Goal: Obtain resource: Obtain resource

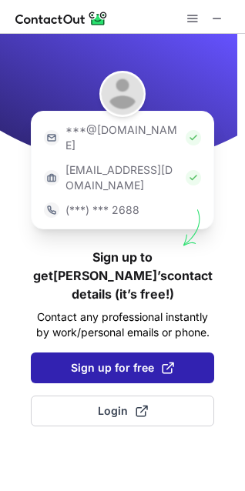
click at [127, 360] on span "Sign up for free" at bounding box center [122, 367] width 103 height 15
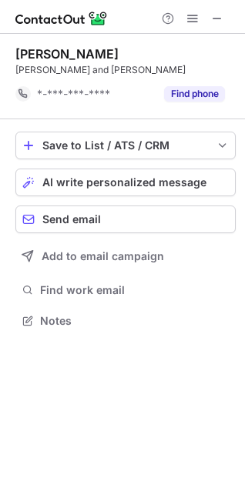
scroll to position [8, 8]
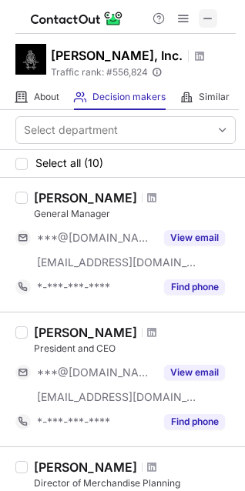
click at [211, 17] on span at bounding box center [208, 18] width 12 height 12
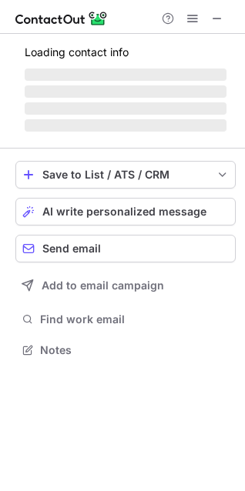
scroll to position [359, 245]
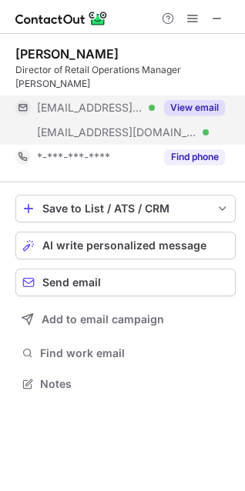
click at [180, 100] on button "View email" at bounding box center [194, 107] width 61 height 15
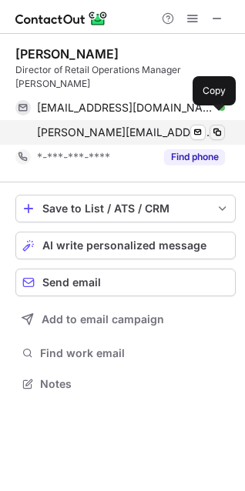
click at [218, 126] on span at bounding box center [217, 132] width 12 height 12
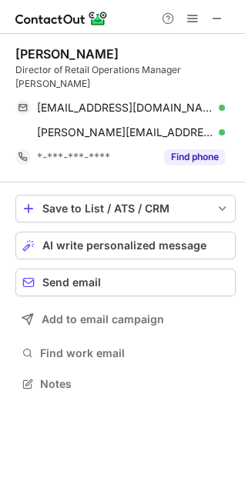
click at [100, 51] on div "[PERSON_NAME]" at bounding box center [66, 53] width 103 height 15
copy div "Tapia"
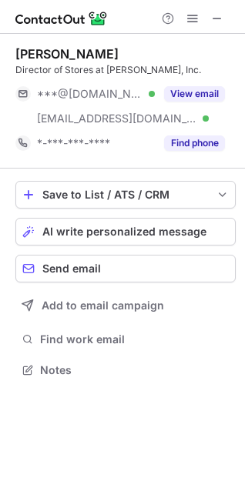
scroll to position [8, 8]
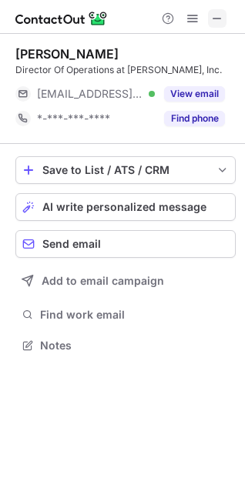
click at [223, 15] on button at bounding box center [217, 18] width 18 height 18
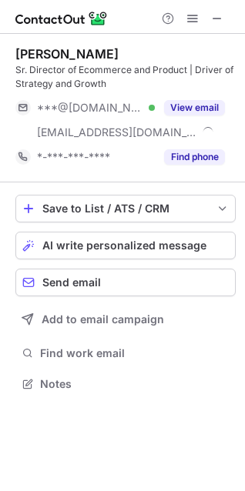
scroll to position [372, 245]
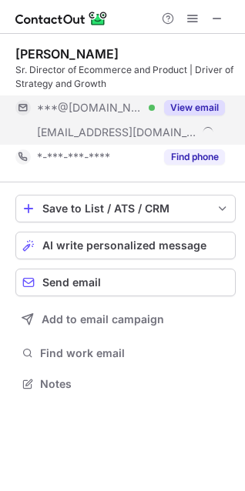
click at [195, 101] on button "View email" at bounding box center [194, 107] width 61 height 15
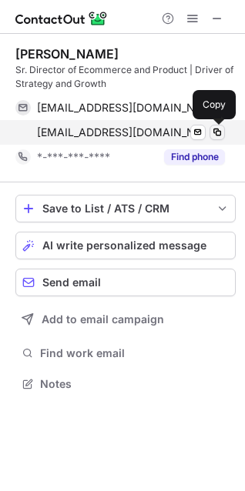
click at [222, 130] on span at bounding box center [217, 132] width 12 height 12
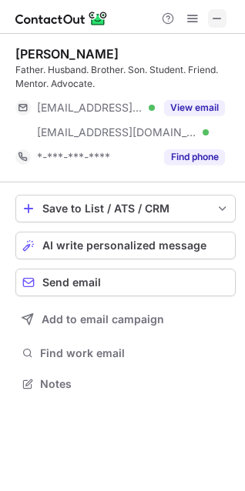
click at [222, 17] on span at bounding box center [217, 18] width 12 height 12
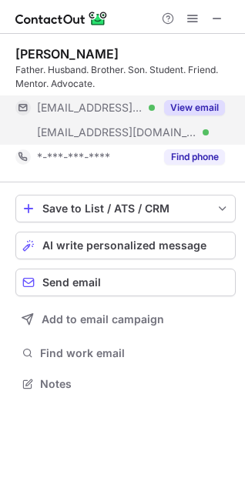
click at [176, 111] on button "View email" at bounding box center [194, 107] width 61 height 15
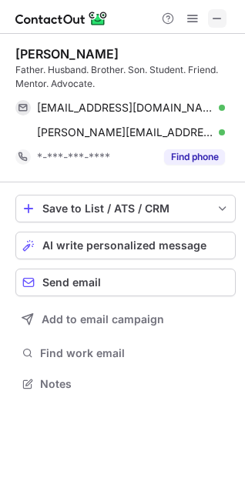
click at [219, 15] on span at bounding box center [217, 18] width 12 height 12
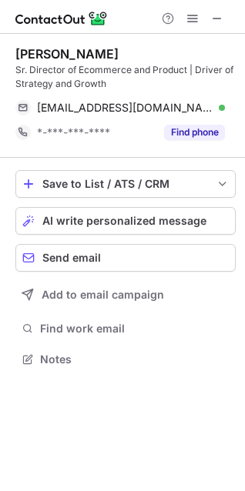
scroll to position [348, 245]
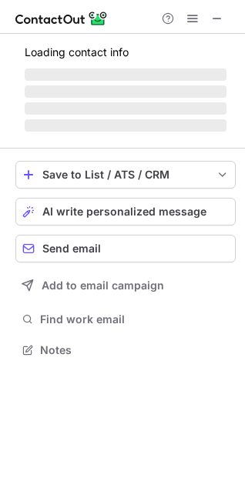
scroll to position [8, 8]
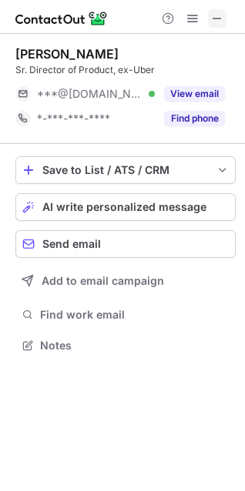
click at [208, 15] on button at bounding box center [217, 18] width 18 height 18
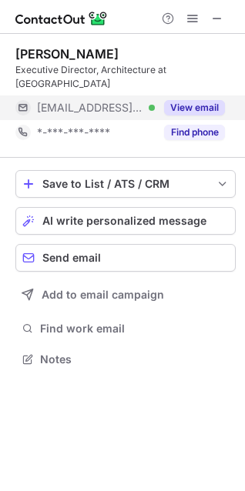
scroll to position [348, 245]
click at [184, 95] on div "View email" at bounding box center [190, 107] width 70 height 25
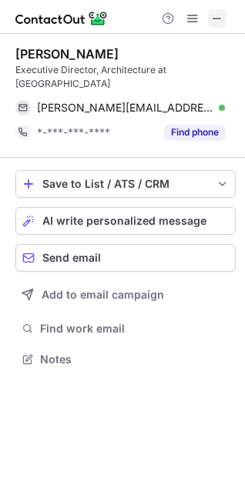
click at [222, 25] on span at bounding box center [217, 18] width 12 height 12
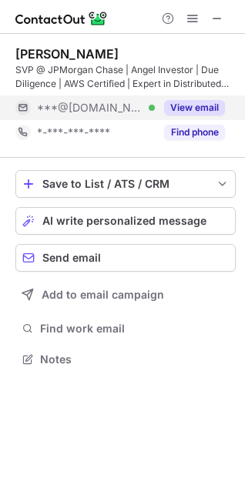
click at [182, 107] on button "View email" at bounding box center [194, 107] width 61 height 15
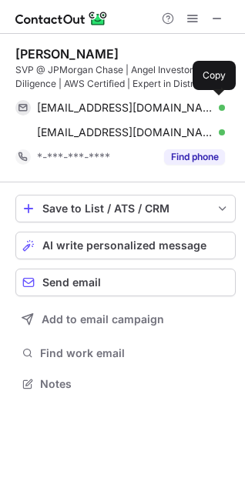
scroll to position [372, 245]
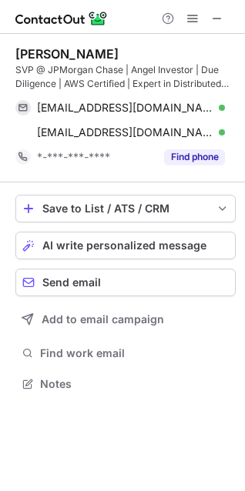
click at [227, 15] on div at bounding box center [192, 18] width 74 height 18
click at [78, 50] on div "[PERSON_NAME]" at bounding box center [66, 53] width 103 height 15
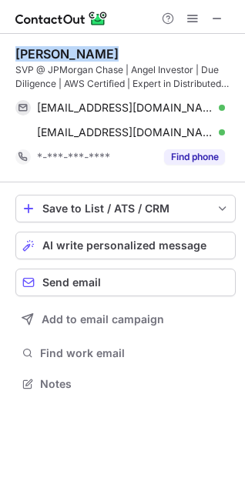
click at [78, 50] on div "[PERSON_NAME]" at bounding box center [66, 53] width 103 height 15
copy div "[PERSON_NAME]"
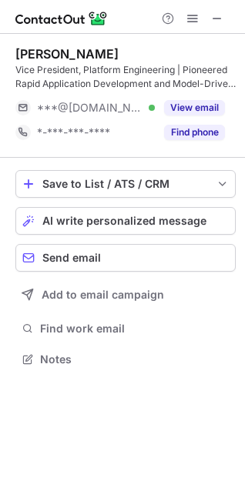
scroll to position [348, 245]
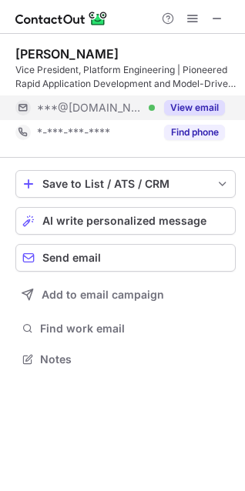
click at [195, 118] on div "View email" at bounding box center [190, 107] width 70 height 25
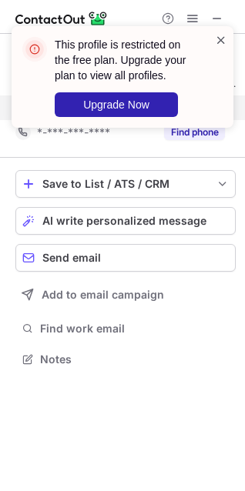
drag, startPoint x: 212, startPoint y: 20, endPoint x: 222, endPoint y: 45, distance: 27.3
click at [212, 22] on div "This profile is restricted on the free plan. Upgrade your plan to view all prof…" at bounding box center [122, 83] width 246 height 145
click at [222, 45] on span at bounding box center [221, 39] width 12 height 15
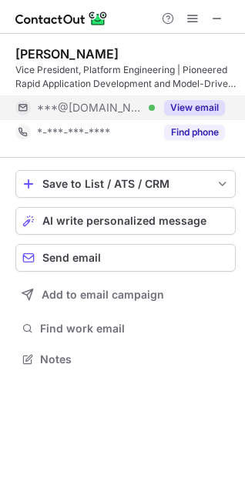
click at [222, 24] on div "This profile is restricted on the free plan. Upgrade your plan to view all prof…" at bounding box center [122, 83] width 246 height 145
click at [219, 12] on span at bounding box center [217, 18] width 12 height 12
